Goal: Task Accomplishment & Management: Complete application form

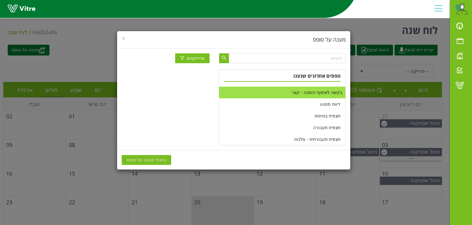
click at [313, 94] on li "בקשה לאיסוף הזמנה - קצר" at bounding box center [282, 92] width 126 height 12
click at [162, 155] on button "התחל מענה על טופס" at bounding box center [147, 160] width 50 height 10
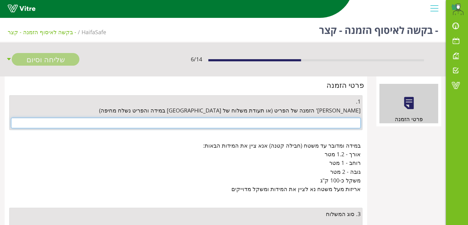
click at [330, 119] on input "text" at bounding box center [185, 123] width 349 height 10
paste input "4500673036"
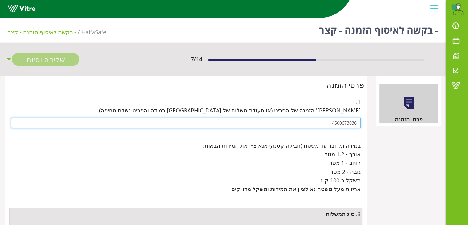
scroll to position [62, 0]
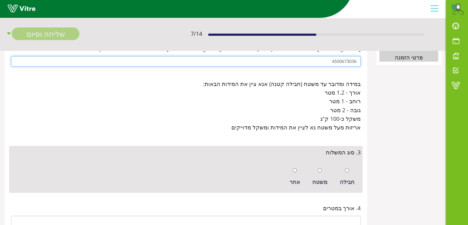
type input "4500673036"
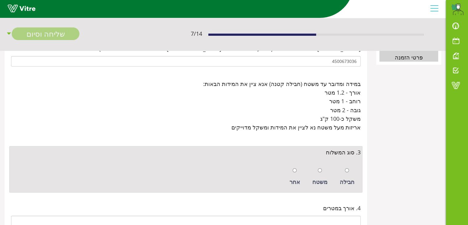
click at [345, 169] on div "חבילה" at bounding box center [347, 176] width 21 height 28
radio input "true"
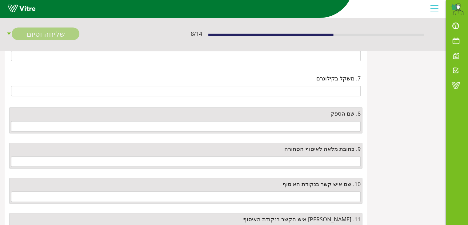
scroll to position [308, 0]
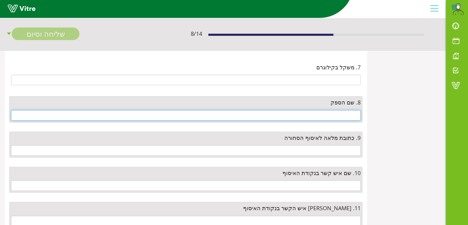
click at [326, 116] on input "text" at bounding box center [185, 115] width 349 height 10
type input "s"
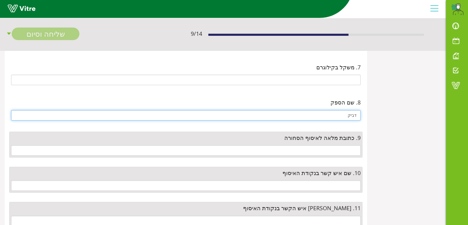
type input "דביק"
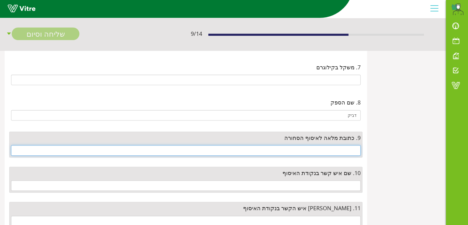
click at [337, 148] on input "text" at bounding box center [185, 150] width 349 height 10
paste input "[STREET_ADDRESS]"
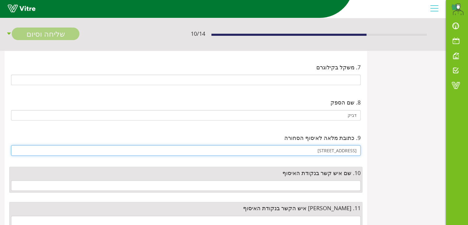
type input "[STREET_ADDRESS]"
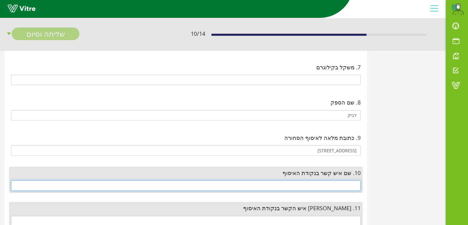
click at [352, 183] on input "text" at bounding box center [185, 185] width 349 height 10
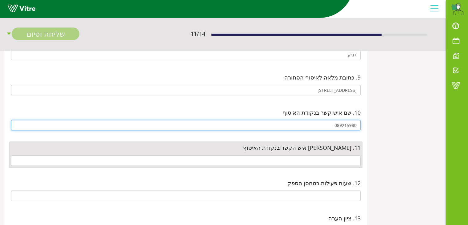
scroll to position [369, 0]
type input "089215980"
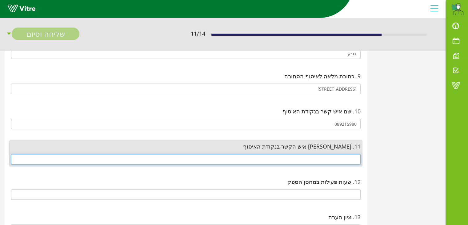
click at [347, 156] on input "text" at bounding box center [185, 159] width 349 height 10
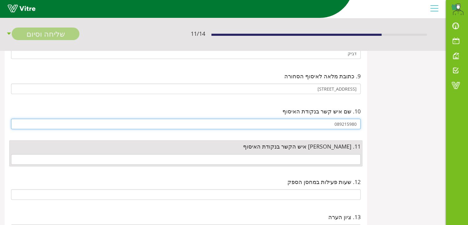
click at [353, 121] on input "089215980" at bounding box center [185, 123] width 349 height 10
drag, startPoint x: 327, startPoint y: 122, endPoint x: 392, endPoint y: 125, distance: 64.7
click at [392, 125] on div "פרטי הזמנה פרטי הזמנה 1. [PERSON_NAME]' הזמנה של הפריט (או תעודת משלוח של [GEOG…" at bounding box center [223, 58] width 446 height 703
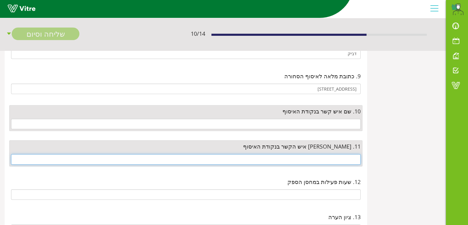
click at [338, 154] on input "text" at bounding box center [185, 159] width 349 height 10
paste input "089215980"
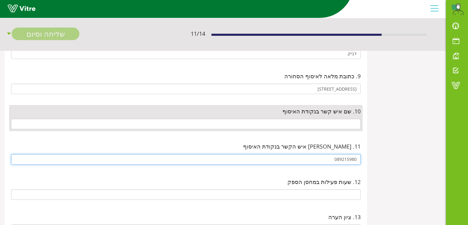
type input "089215980"
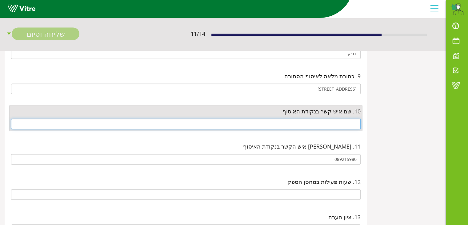
click at [349, 119] on input "text" at bounding box center [185, 123] width 349 height 10
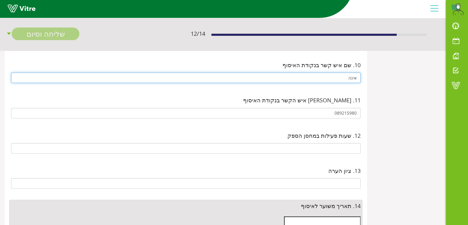
scroll to position [431, 0]
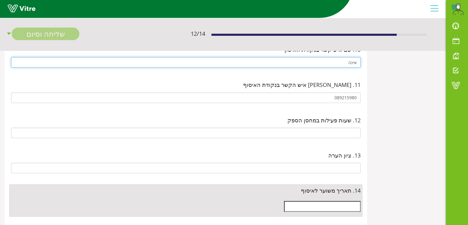
type input "אינה"
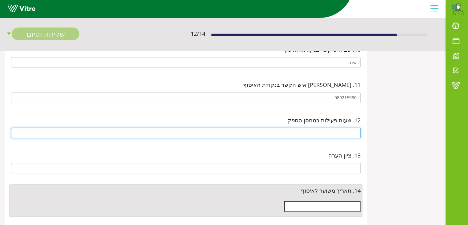
click at [348, 127] on input "text" at bounding box center [185, 132] width 349 height 10
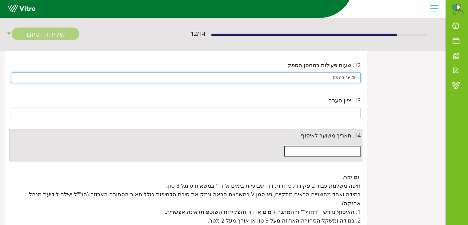
scroll to position [492, 0]
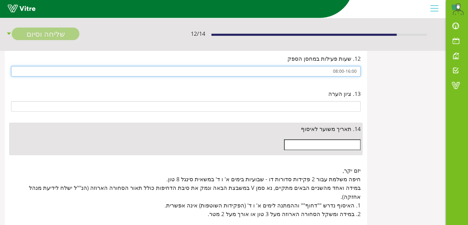
type input "08:00-16:00"
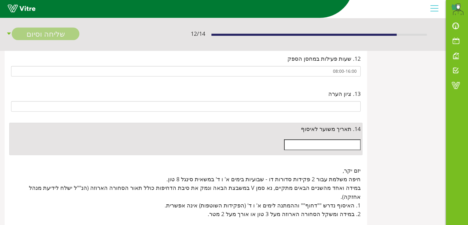
click at [344, 141] on input "text" at bounding box center [322, 144] width 77 height 10
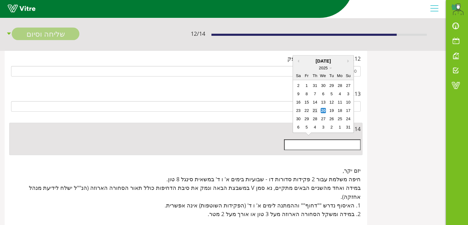
click at [314, 110] on div "21" at bounding box center [314, 110] width 5 height 5
type input "[DATE]"
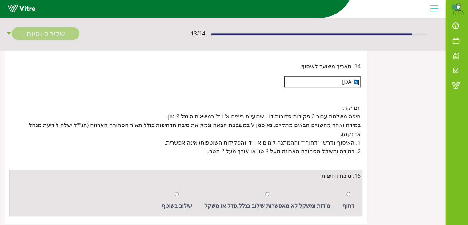
scroll to position [559, 0]
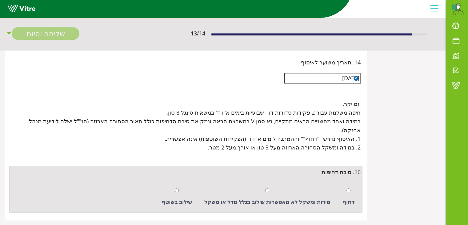
click at [179, 185] on div at bounding box center [177, 189] width 4 height 9
radio input "true"
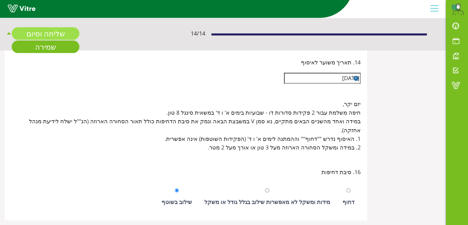
click at [66, 34] on link "שליחה וסיום" at bounding box center [46, 33] width 68 height 13
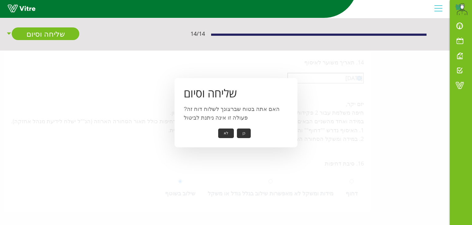
click at [247, 133] on button "כן" at bounding box center [244, 133] width 14 height 10
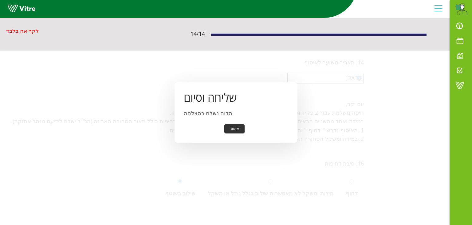
click at [236, 127] on button "אישור" at bounding box center [235, 129] width 20 height 10
